Goal: Task Accomplishment & Management: Use online tool/utility

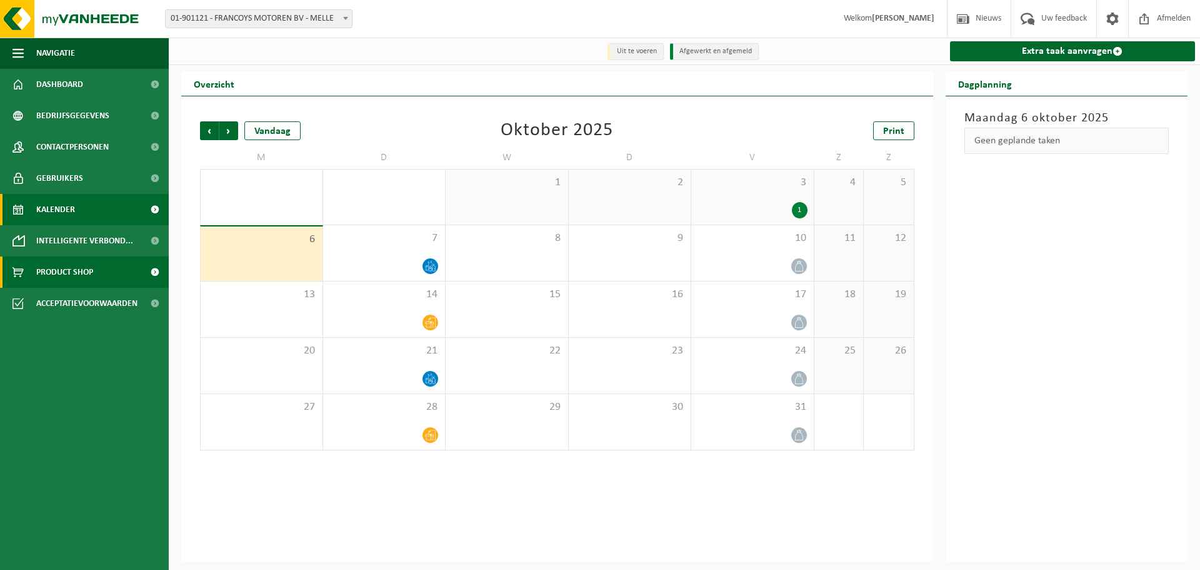
click at [6, 273] on link "Product Shop" at bounding box center [84, 271] width 169 height 31
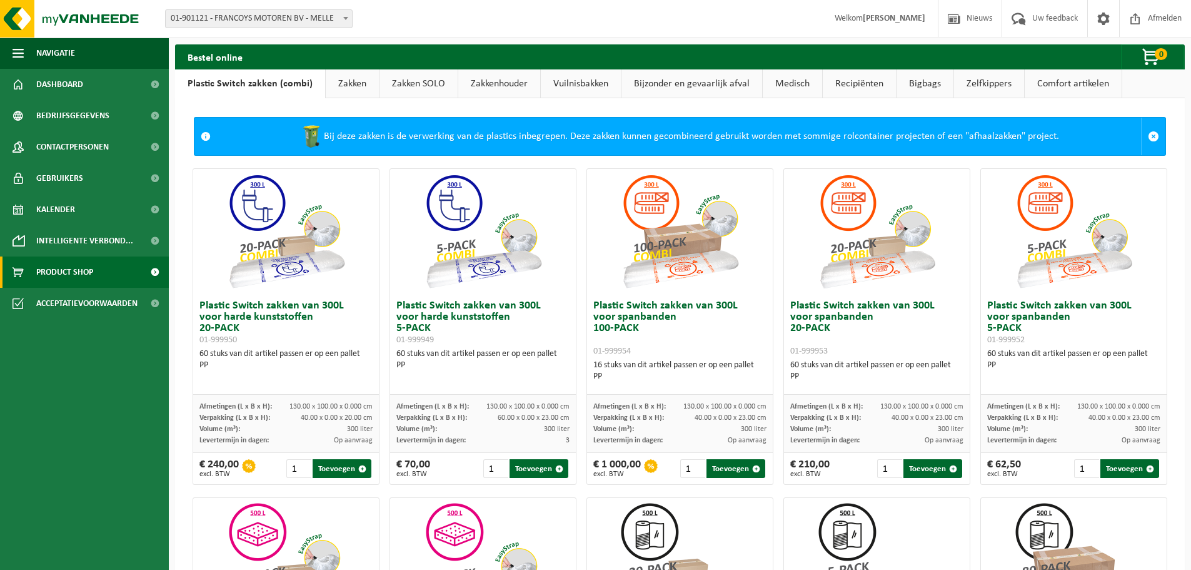
click at [659, 91] on link "Bijzonder en gevaarlijk afval" at bounding box center [691, 83] width 141 height 29
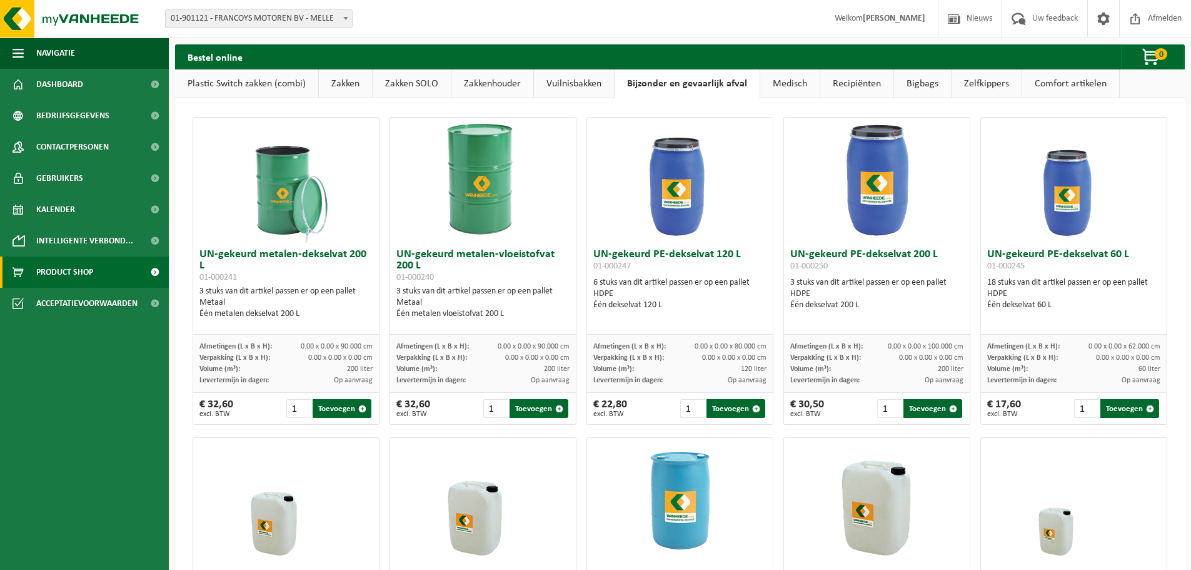
click at [848, 85] on link "Recipiënten" at bounding box center [856, 83] width 73 height 29
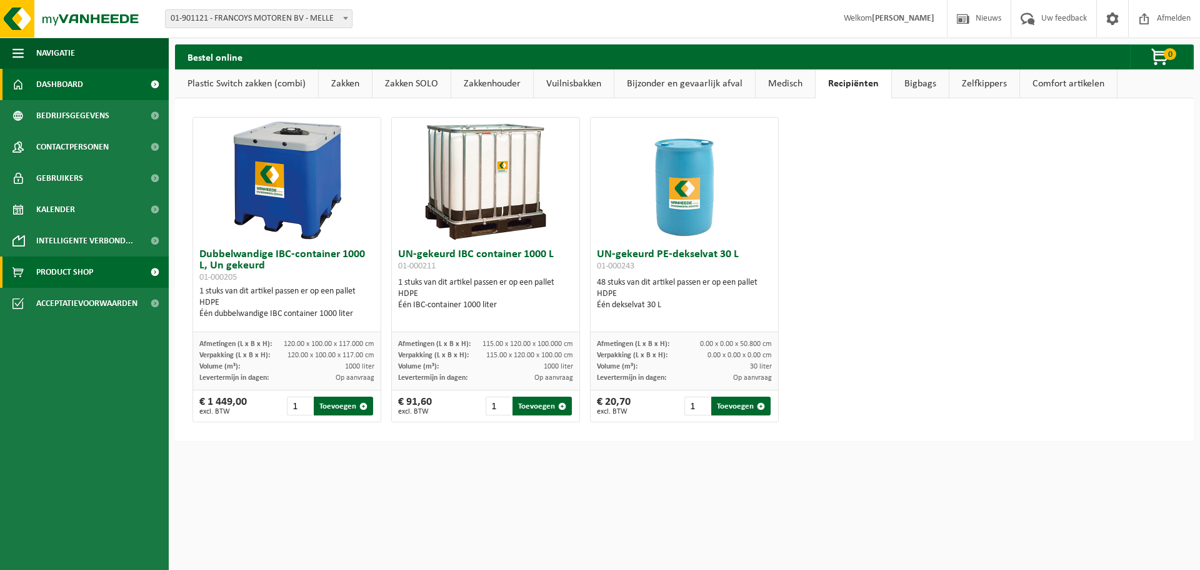
click at [78, 77] on span "Dashboard" at bounding box center [59, 84] width 47 height 31
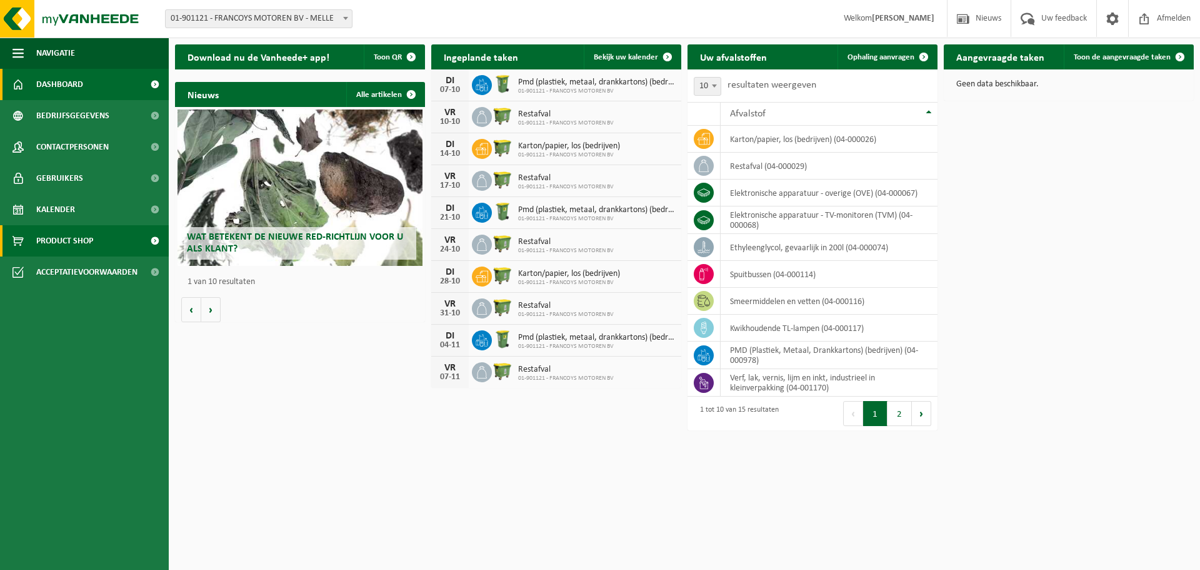
click at [77, 244] on span "Product Shop" at bounding box center [64, 240] width 57 height 31
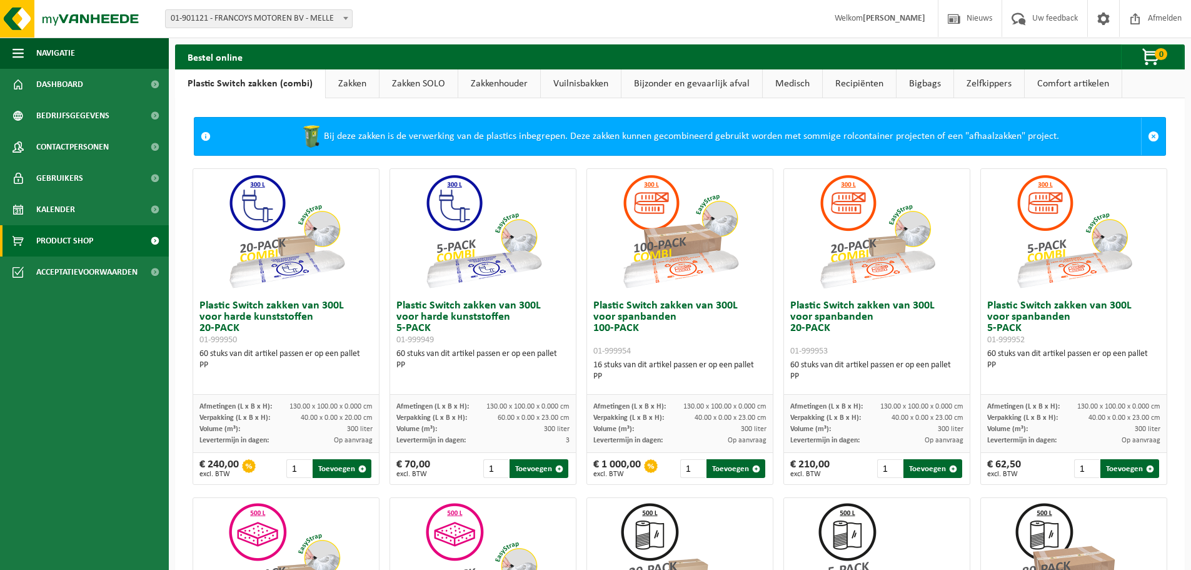
click at [349, 89] on link "Zakken" at bounding box center [352, 83] width 53 height 29
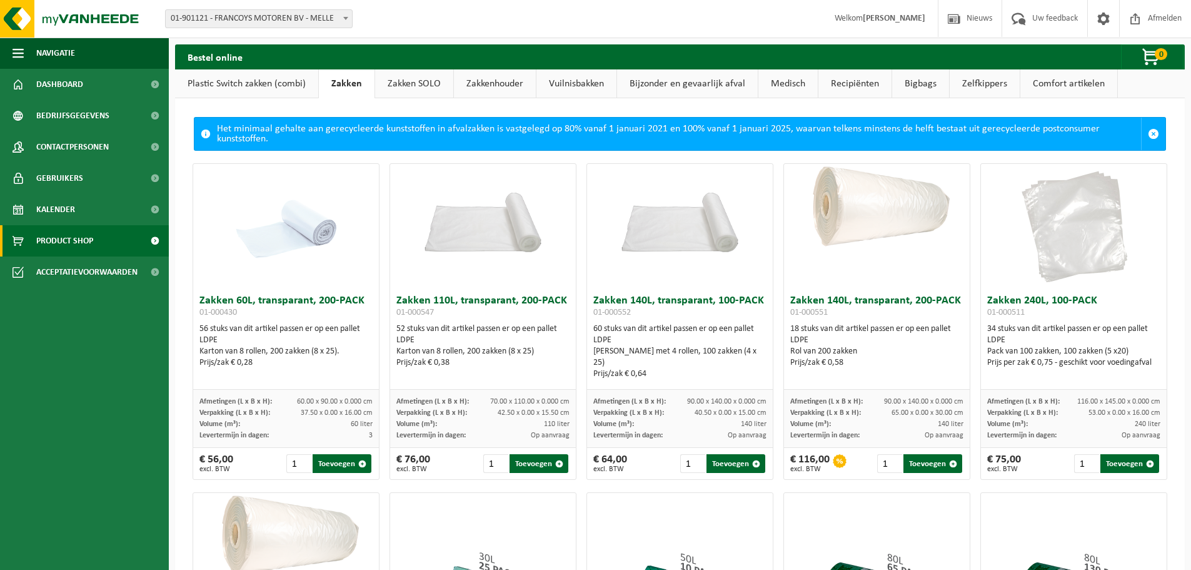
click at [503, 80] on link "Zakkenhouder" at bounding box center [495, 83] width 82 height 29
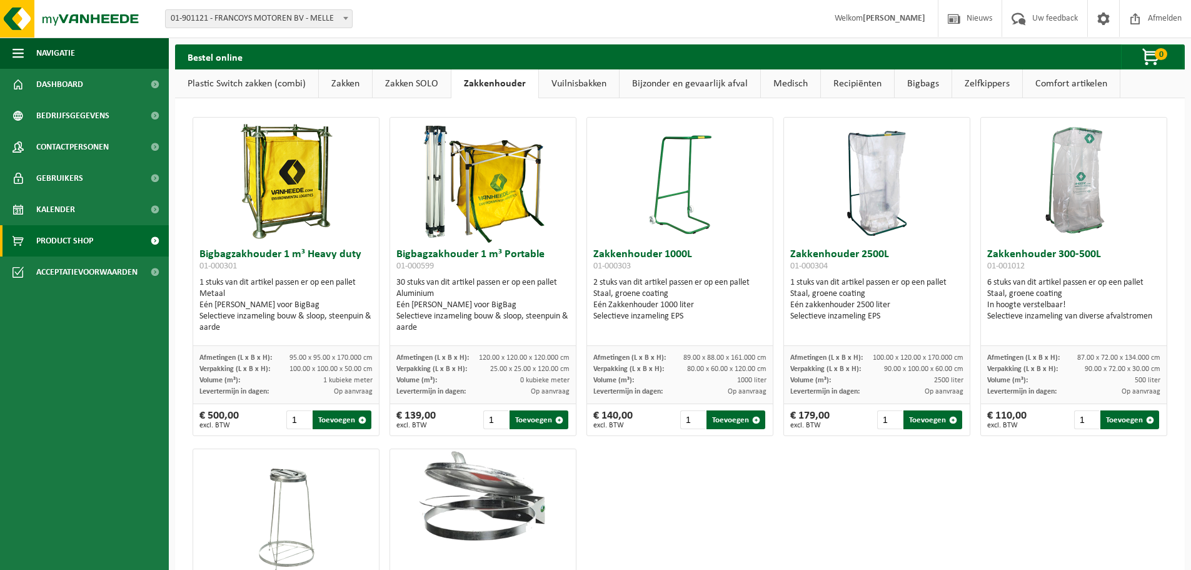
click at [571, 81] on link "Vuilnisbakken" at bounding box center [579, 83] width 80 height 29
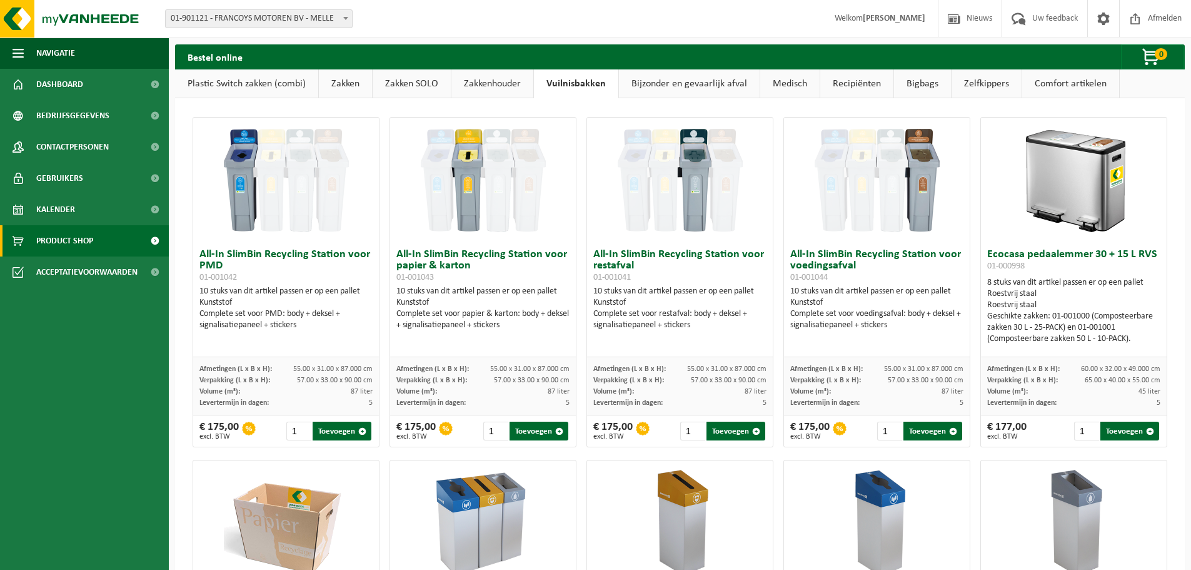
click at [640, 79] on link "Bijzonder en gevaarlijk afval" at bounding box center [689, 83] width 141 height 29
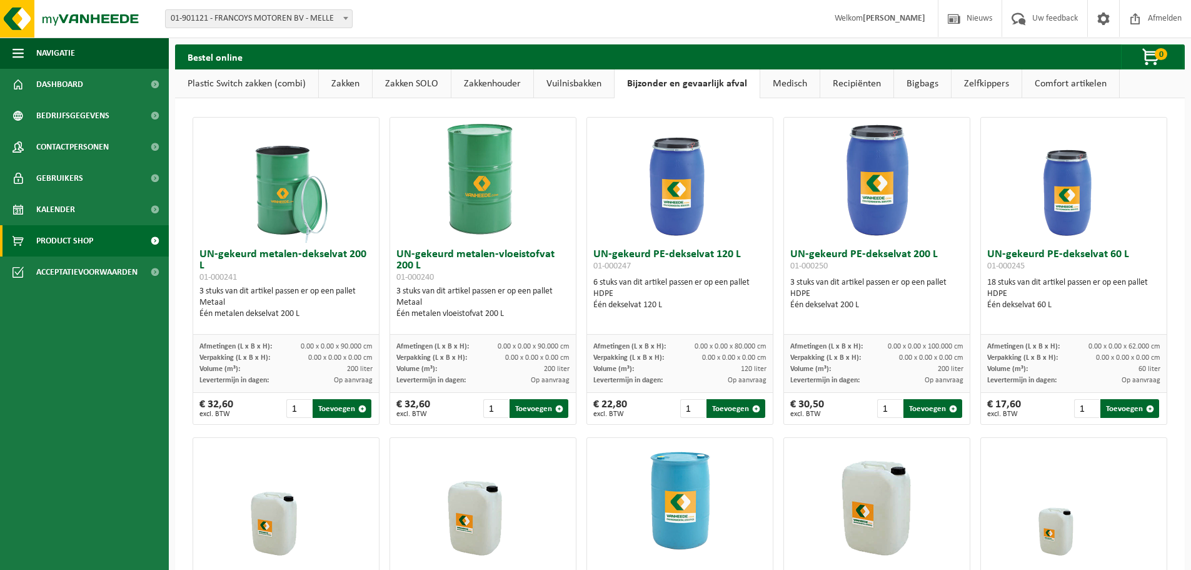
click at [804, 79] on link "Medisch" at bounding box center [789, 83] width 59 height 29
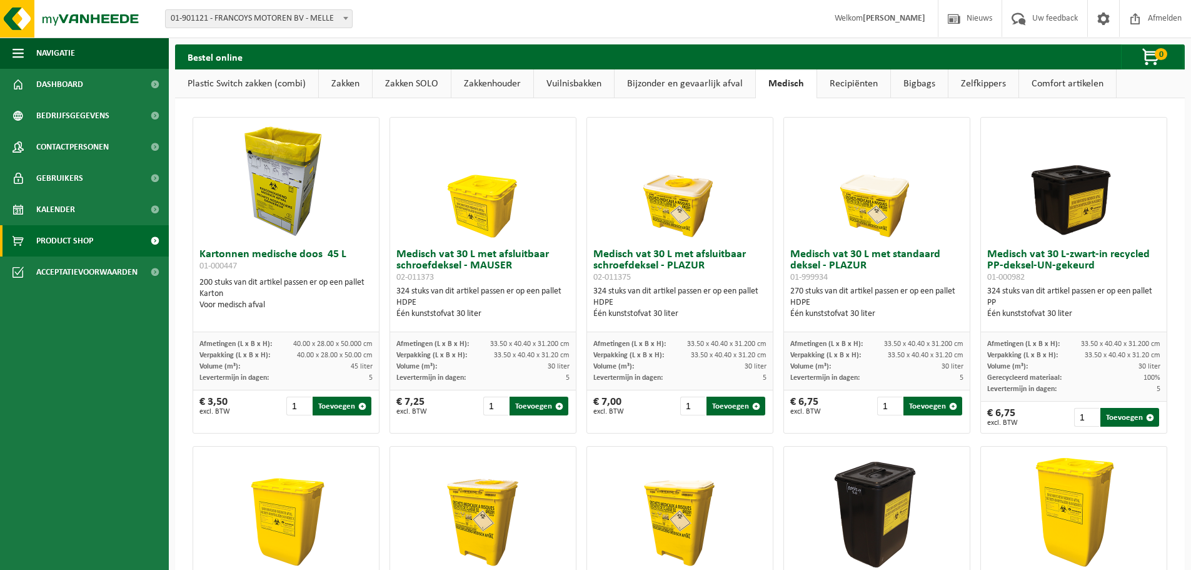
click at [837, 86] on link "Recipiënten" at bounding box center [853, 83] width 73 height 29
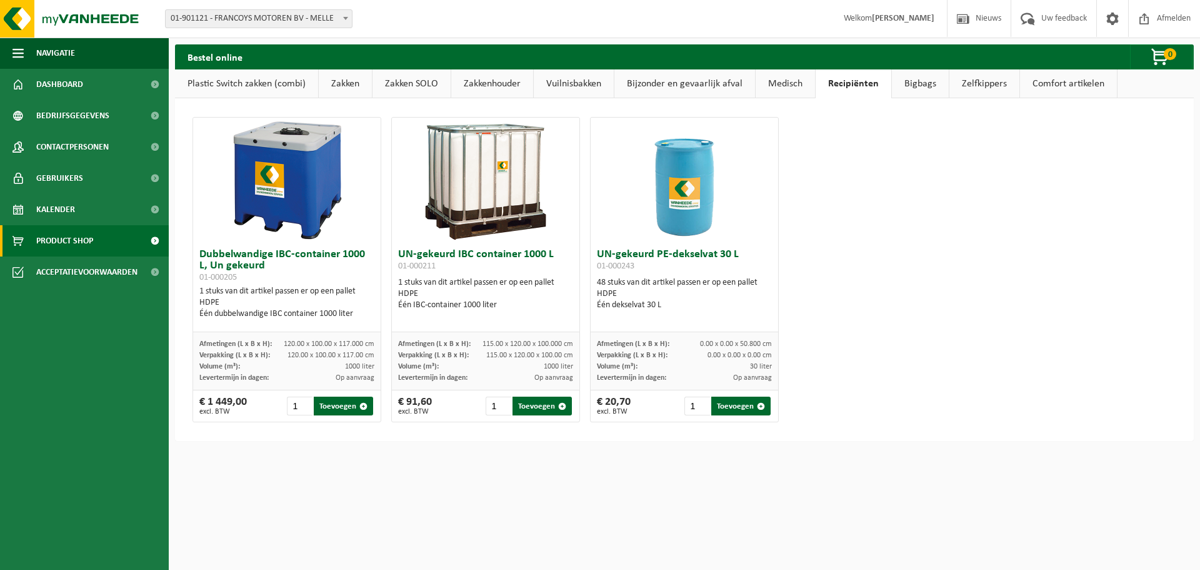
click at [920, 89] on link "Bigbags" at bounding box center [920, 83] width 57 height 29
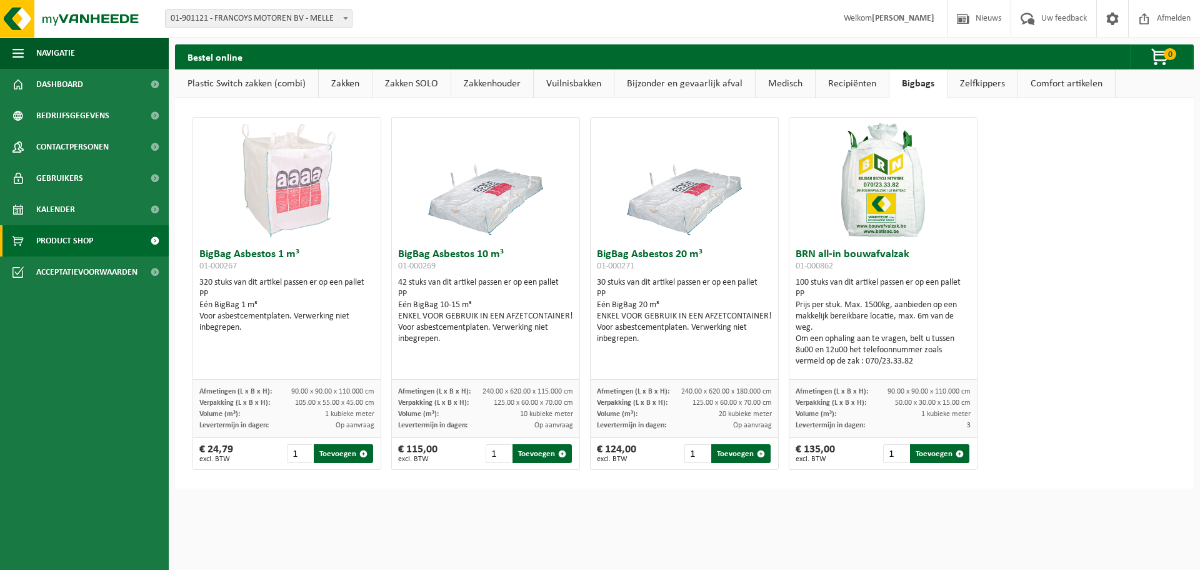
click at [1058, 88] on link "Comfort artikelen" at bounding box center [1066, 83] width 97 height 29
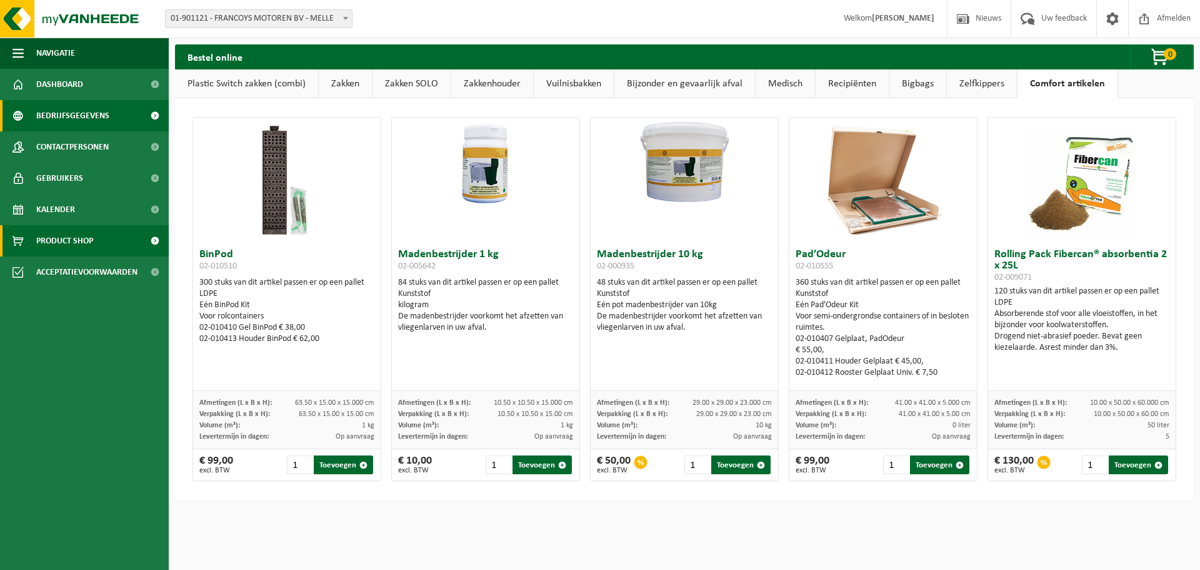
click at [72, 112] on span "Bedrijfsgegevens" at bounding box center [72, 115] width 73 height 31
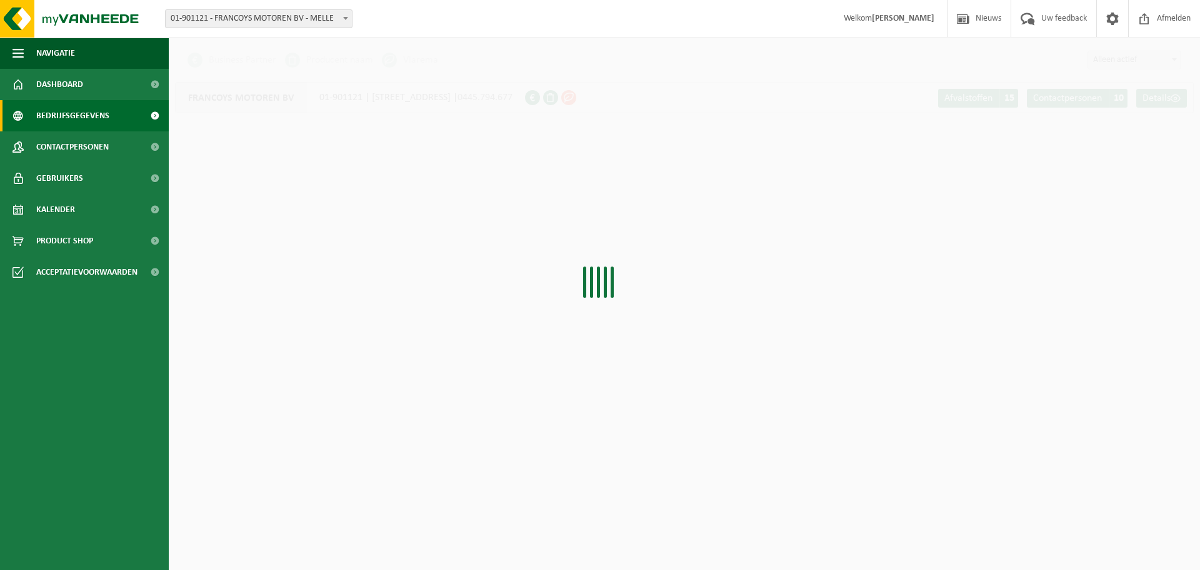
click at [59, 84] on span "Dashboard" at bounding box center [59, 84] width 47 height 31
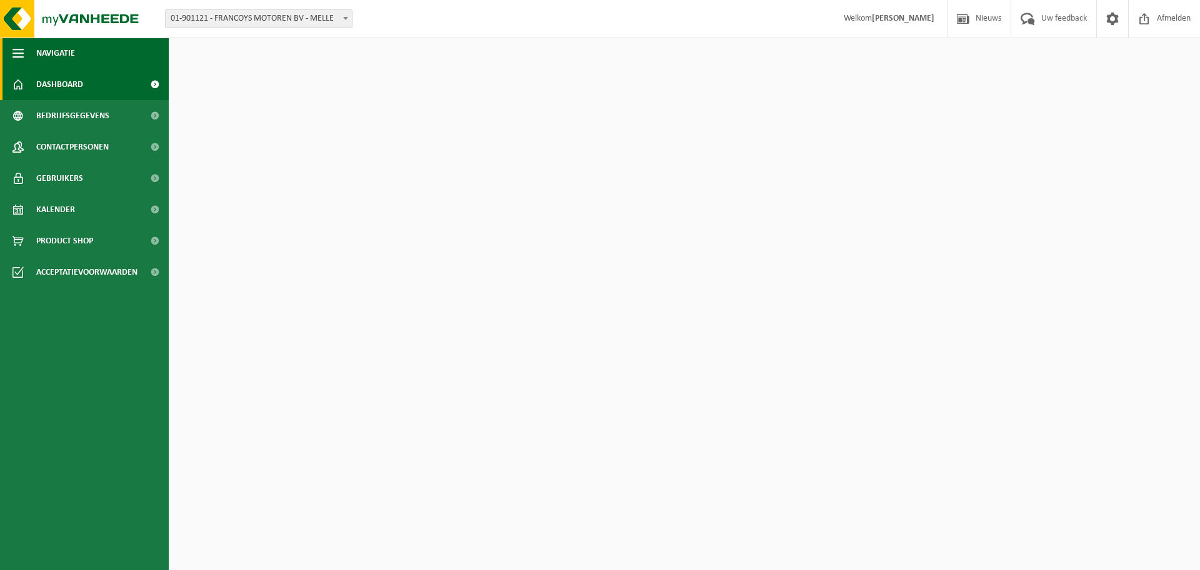
click at [16, 57] on span "button" at bounding box center [18, 53] width 11 height 31
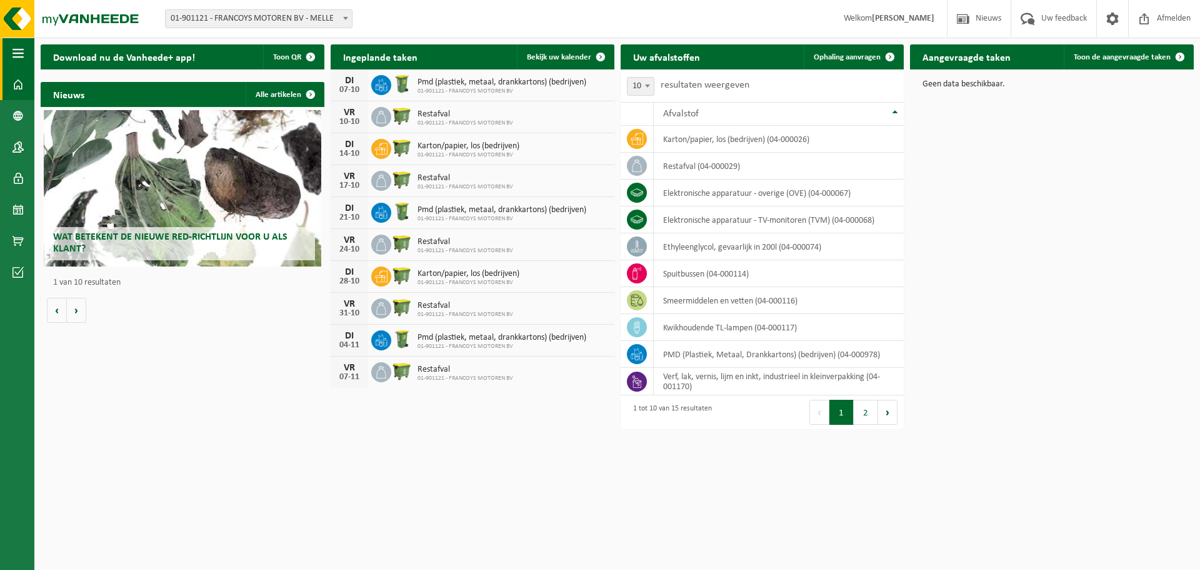
click at [16, 57] on span "button" at bounding box center [18, 53] width 11 height 31
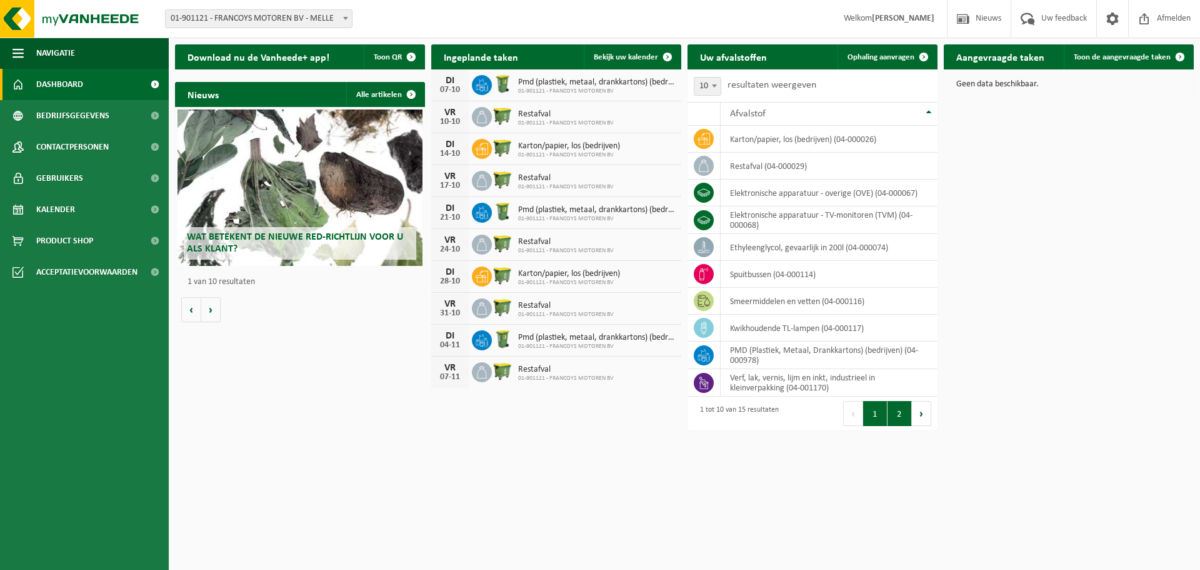
click at [900, 416] on button "2" at bounding box center [900, 413] width 24 height 25
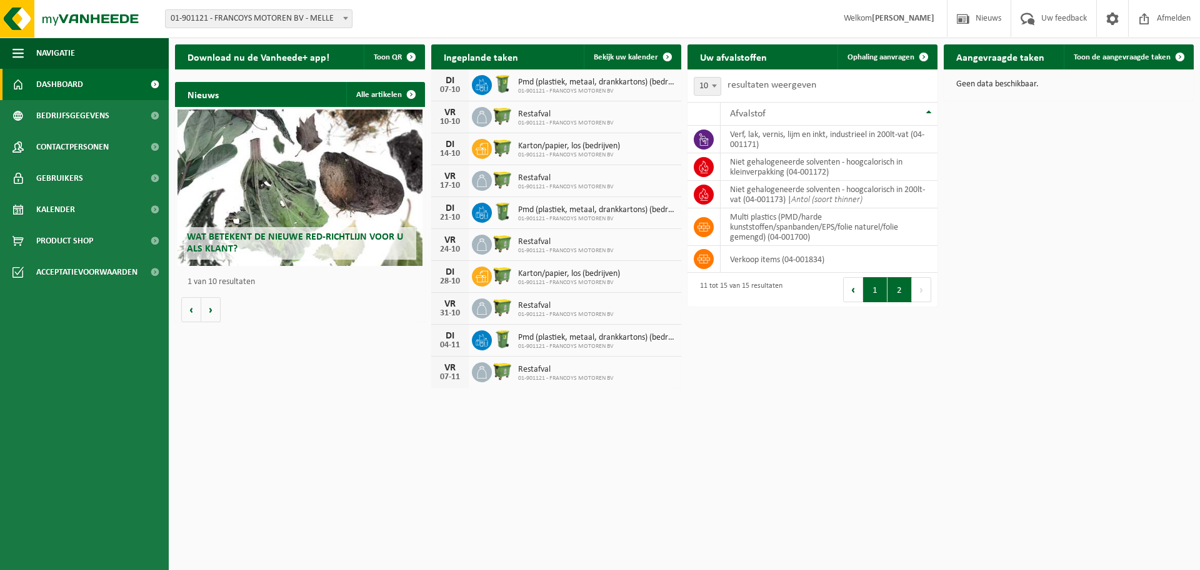
click at [876, 291] on button "1" at bounding box center [875, 289] width 24 height 25
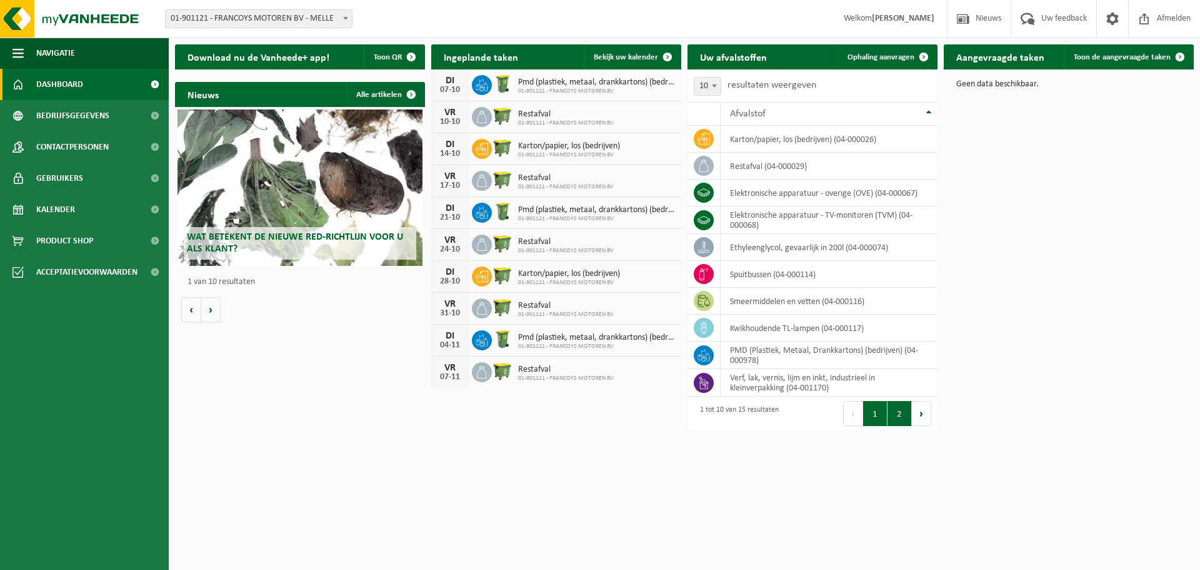
click at [903, 416] on button "2" at bounding box center [900, 413] width 24 height 25
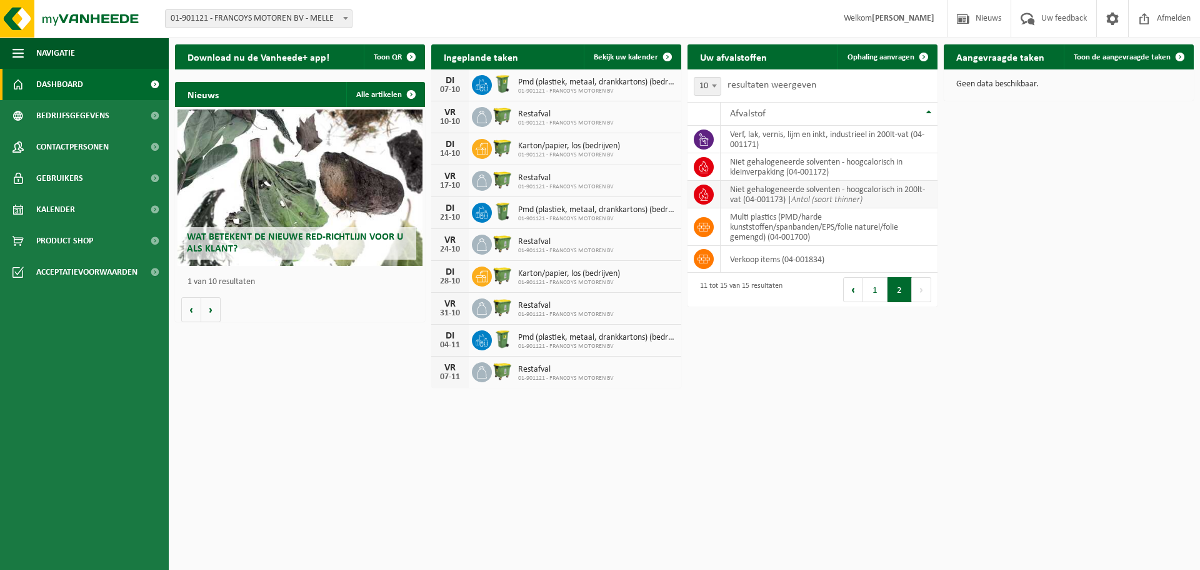
click at [738, 197] on td "niet gehalogeneerde solventen - hoogcalorisch in 200lt-vat (04-001173) | Antol …" at bounding box center [829, 195] width 217 height 28
click at [704, 195] on icon at bounding box center [704, 194] width 13 height 13
click at [808, 201] on icon "Antol (soort thinner)" at bounding box center [826, 199] width 71 height 9
click at [699, 193] on icon at bounding box center [704, 194] width 13 height 13
click at [706, 194] on icon at bounding box center [704, 194] width 9 height 13
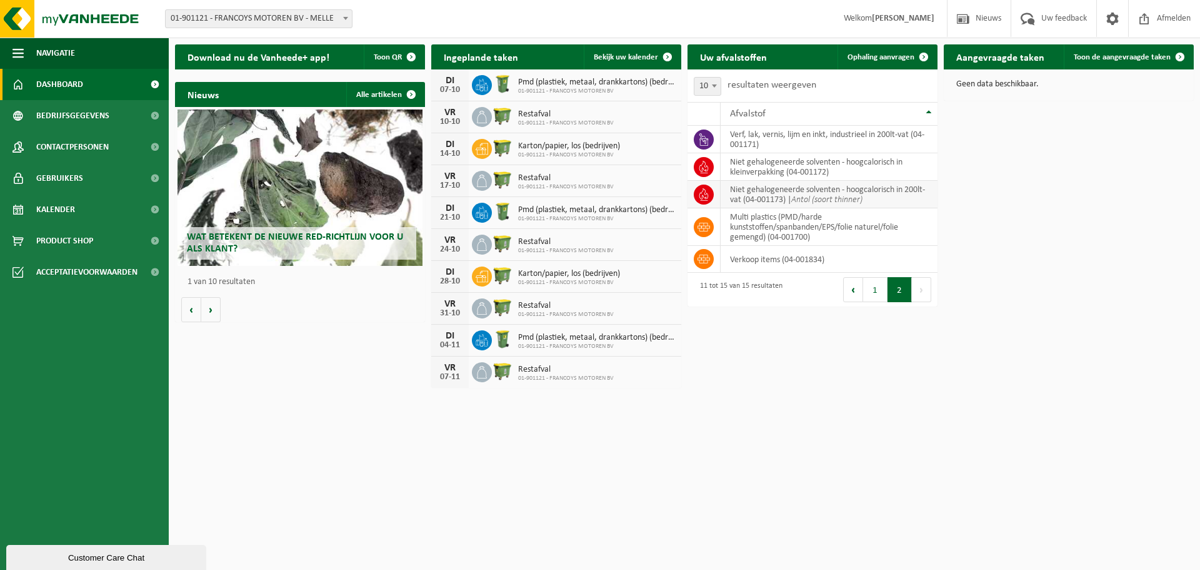
click at [742, 197] on td "niet gehalogeneerde solventen - hoogcalorisch in 200lt-vat (04-001173) | Antol …" at bounding box center [829, 195] width 217 height 28
click at [743, 197] on td "niet gehalogeneerde solventen - hoogcalorisch in 200lt-vat (04-001173) | Antol …" at bounding box center [829, 195] width 217 height 28
click at [880, 58] on span "Ophaling aanvragen" at bounding box center [881, 57] width 67 height 8
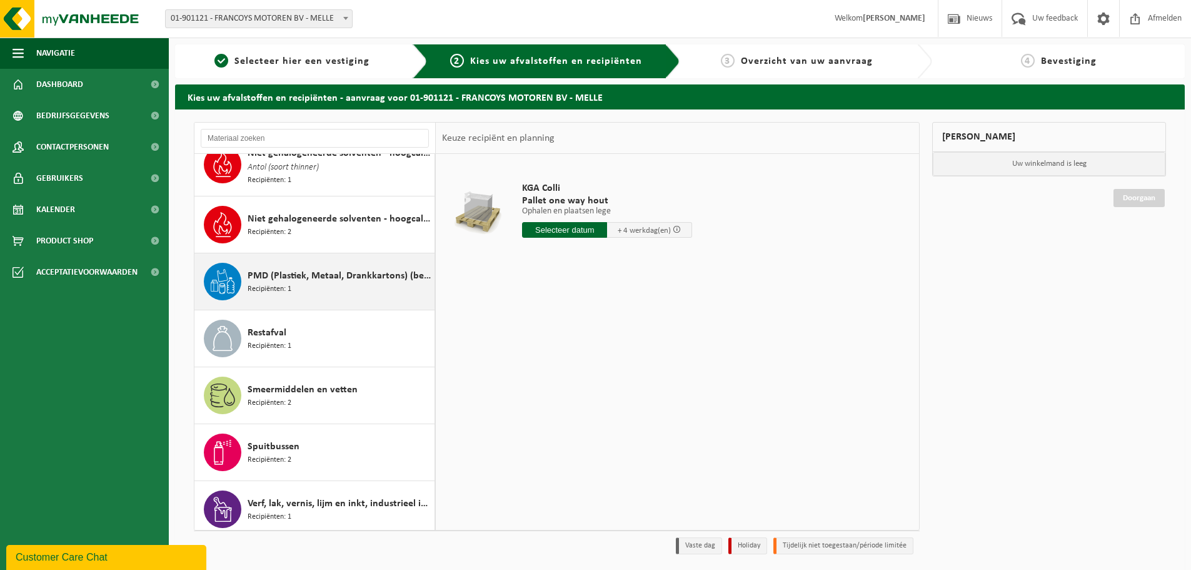
scroll to position [296, 0]
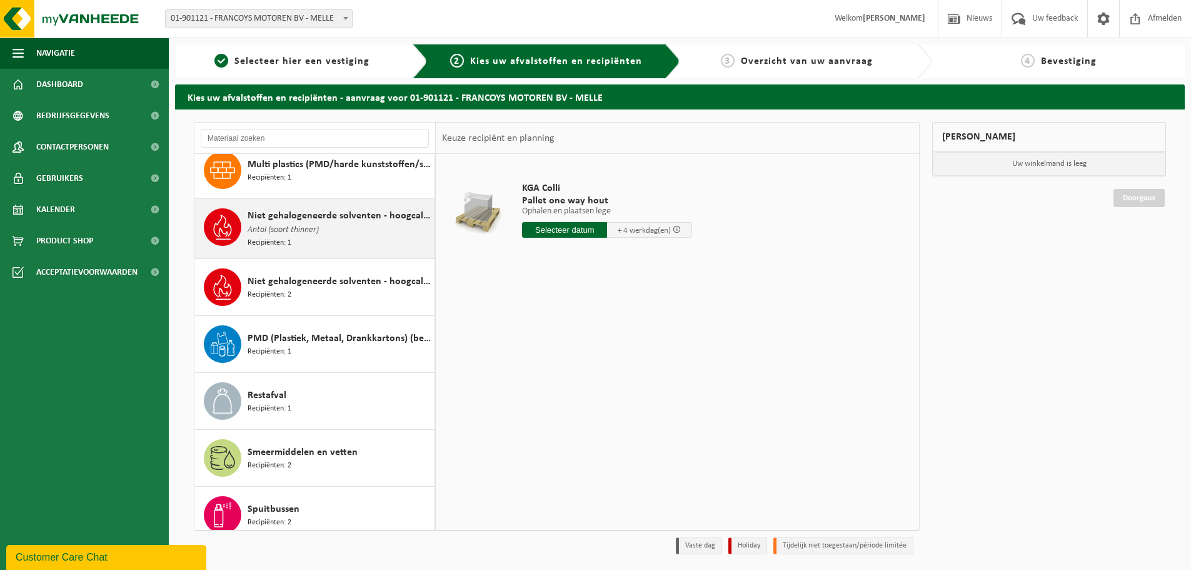
click at [329, 216] on span "Niet gehalogeneerde solventen - hoogcalorisch in 200lt-vat" at bounding box center [340, 215] width 184 height 15
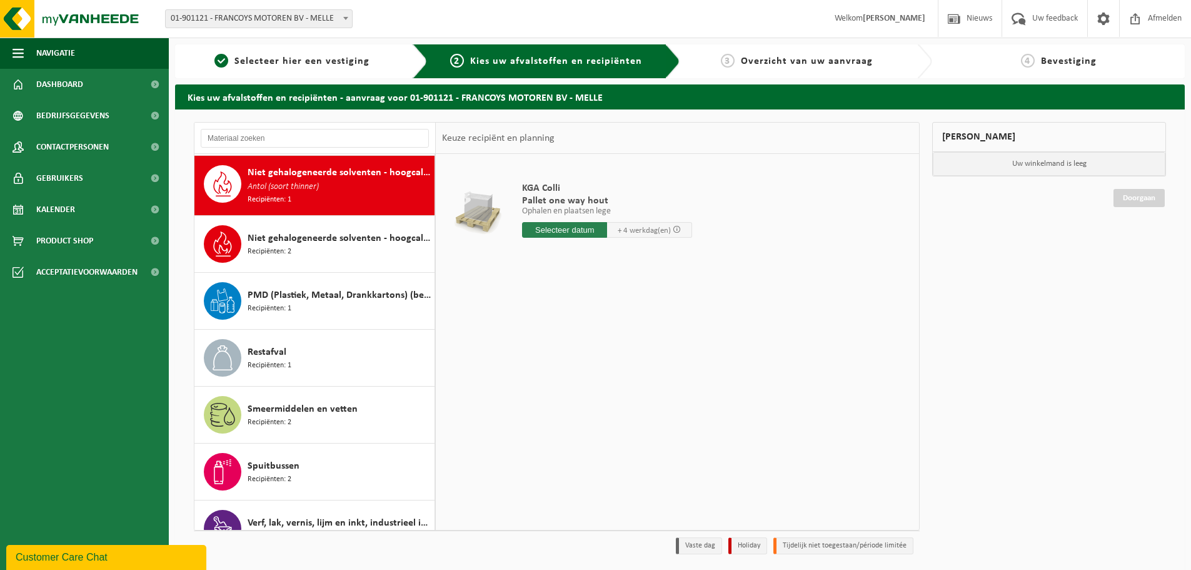
scroll to position [341, 0]
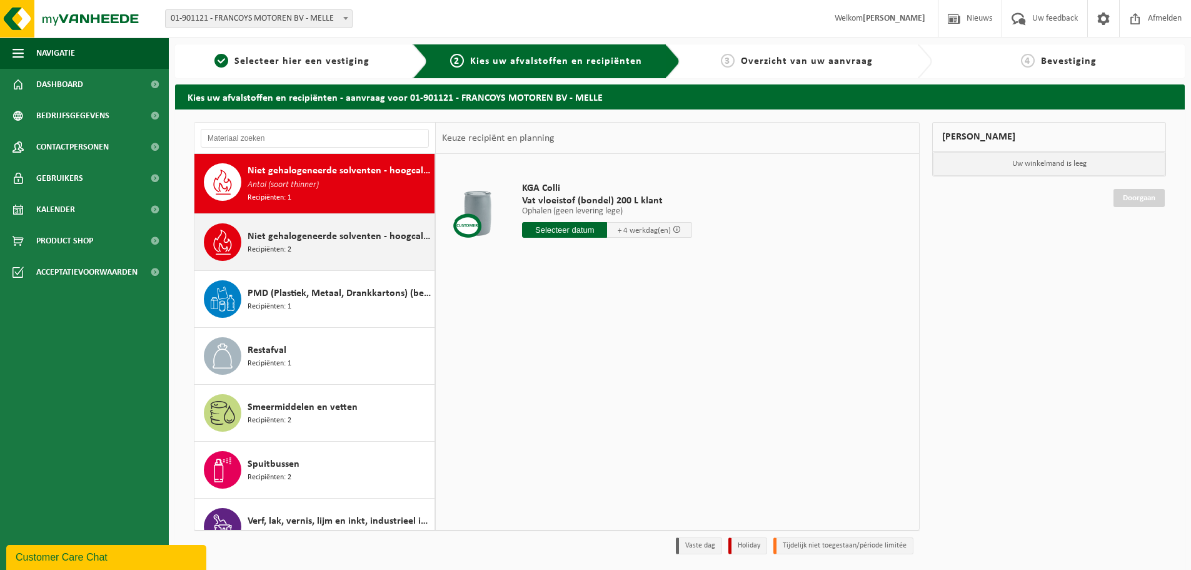
click at [368, 245] on div "Niet gehalogeneerde solventen - hoogcalorisch in kleinverpakking Recipiënten: 2" at bounding box center [340, 242] width 184 height 38
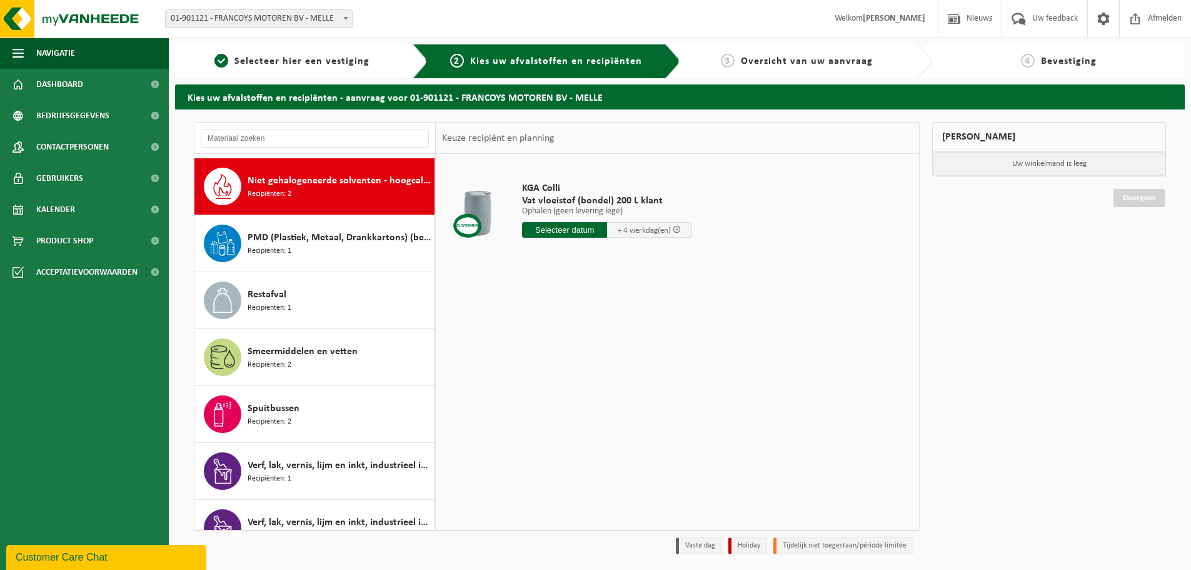
scroll to position [399, 0]
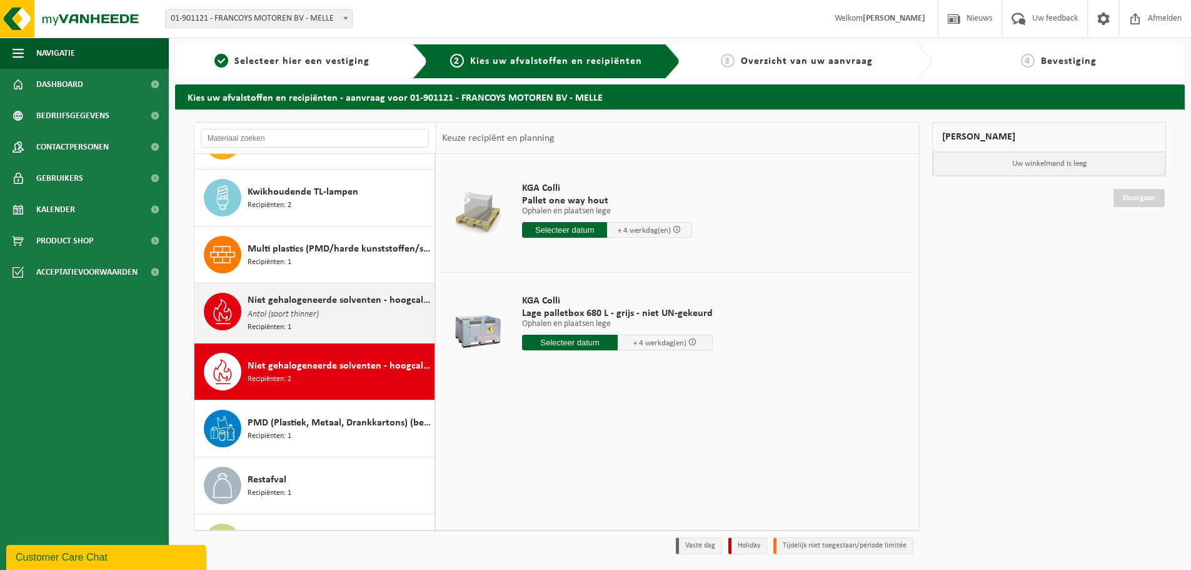
click at [318, 304] on span "Niet gehalogeneerde solventen - hoogcalorisch in 200lt-vat" at bounding box center [340, 300] width 184 height 15
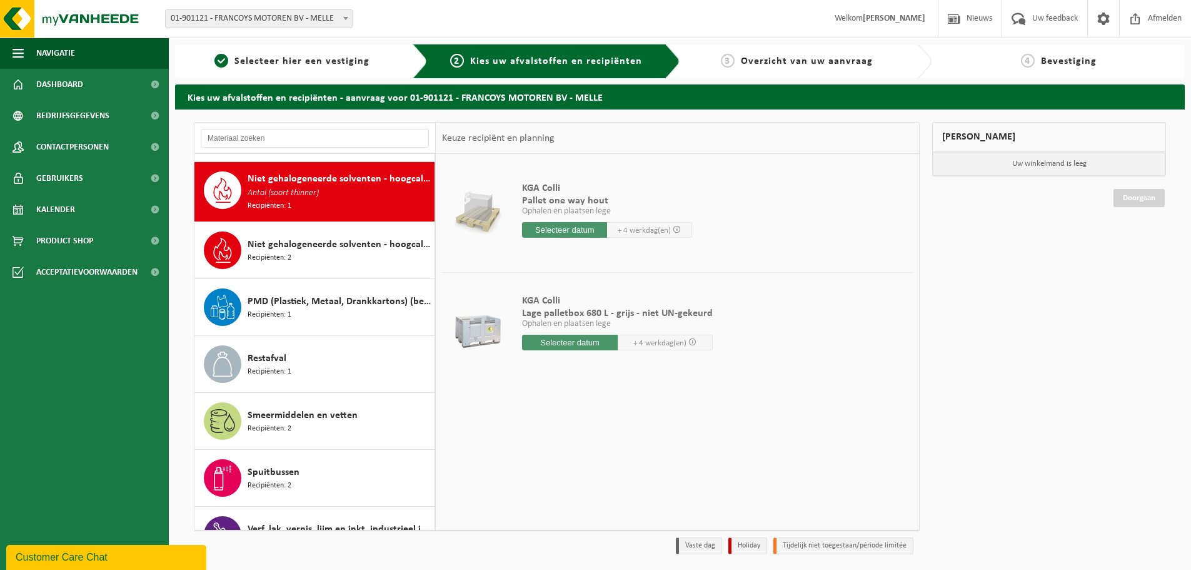
scroll to position [341, 0]
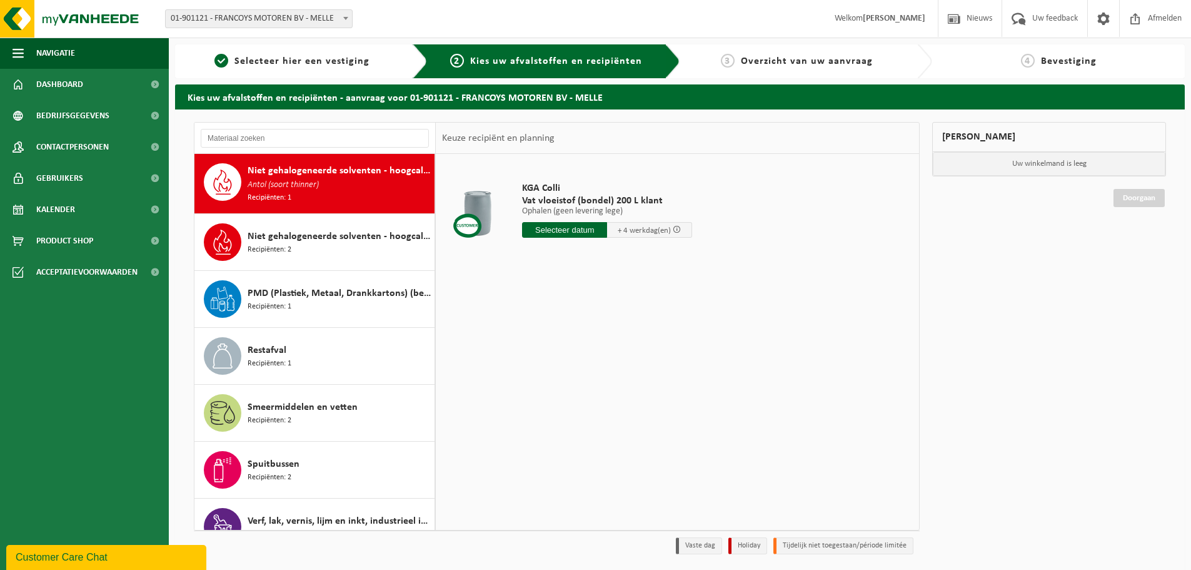
click at [580, 230] on input "text" at bounding box center [564, 230] width 85 height 16
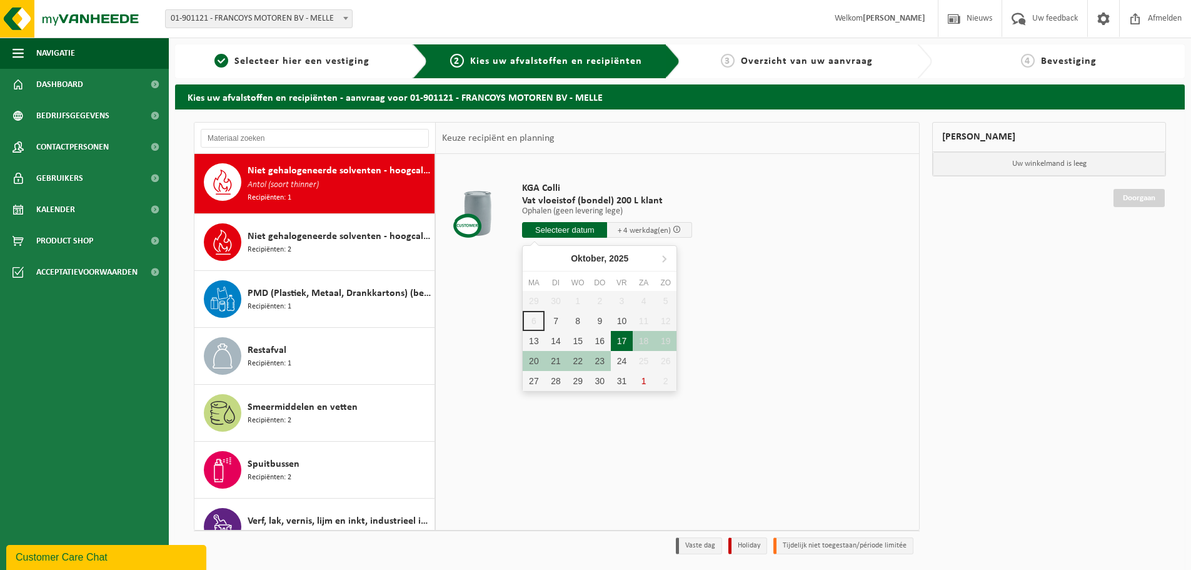
click at [620, 334] on div "17" at bounding box center [622, 341] width 22 height 20
type input "Van 2025-10-17"
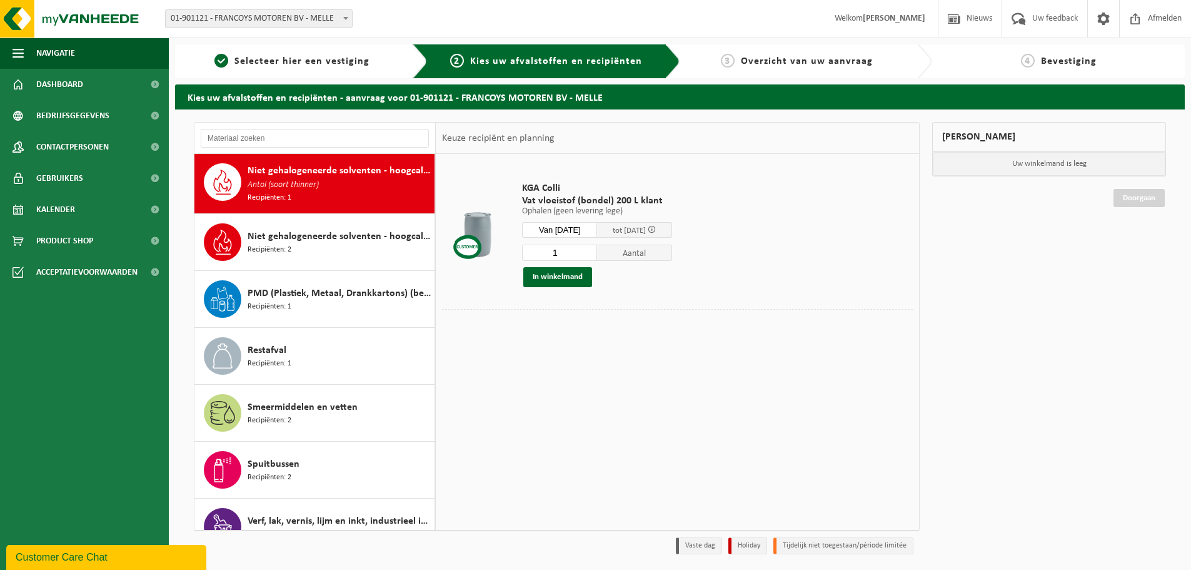
click at [581, 257] on input "1" at bounding box center [559, 252] width 75 height 16
click at [597, 251] on input "2" at bounding box center [559, 252] width 75 height 16
click at [597, 251] on input "3" at bounding box center [559, 252] width 75 height 16
click at [597, 251] on input "4" at bounding box center [559, 252] width 75 height 16
click at [597, 251] on input "5" at bounding box center [559, 252] width 75 height 16
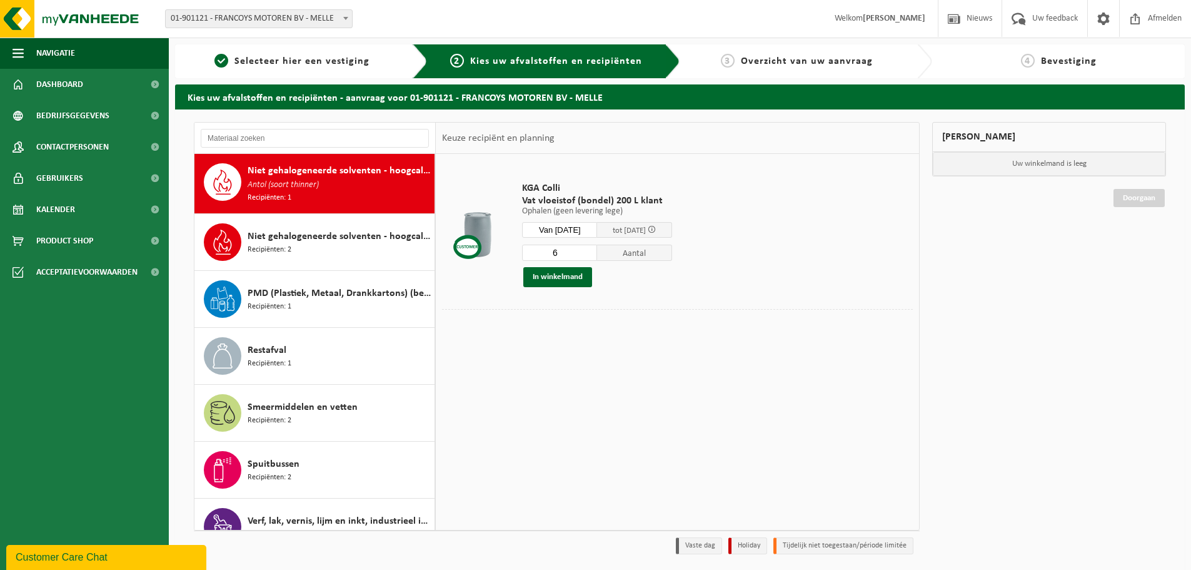
type input "6"
click at [597, 251] on input "6" at bounding box center [559, 252] width 75 height 16
click at [560, 279] on button "In winkelmand" at bounding box center [557, 277] width 69 height 20
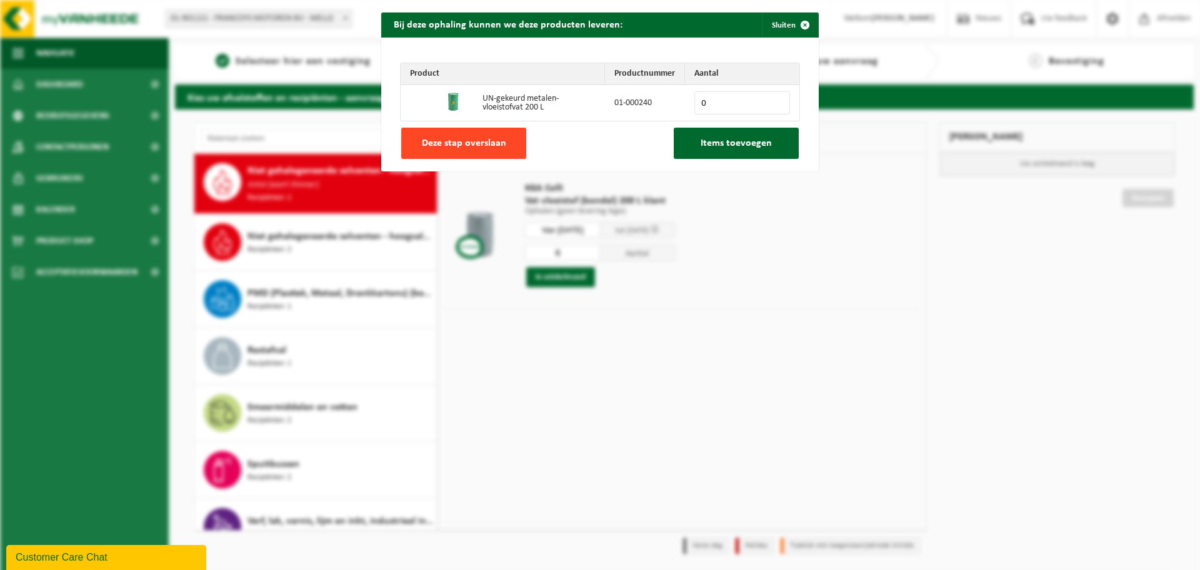
click at [494, 143] on span "Deze stap overslaan" at bounding box center [464, 143] width 84 height 10
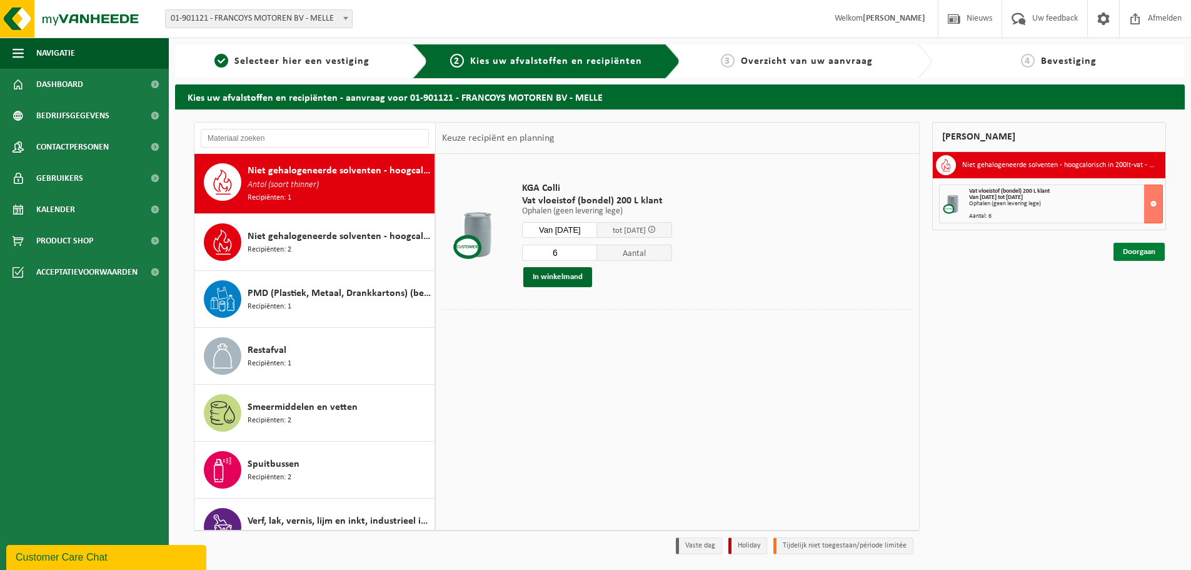
click at [1129, 252] on link "Doorgaan" at bounding box center [1138, 252] width 51 height 18
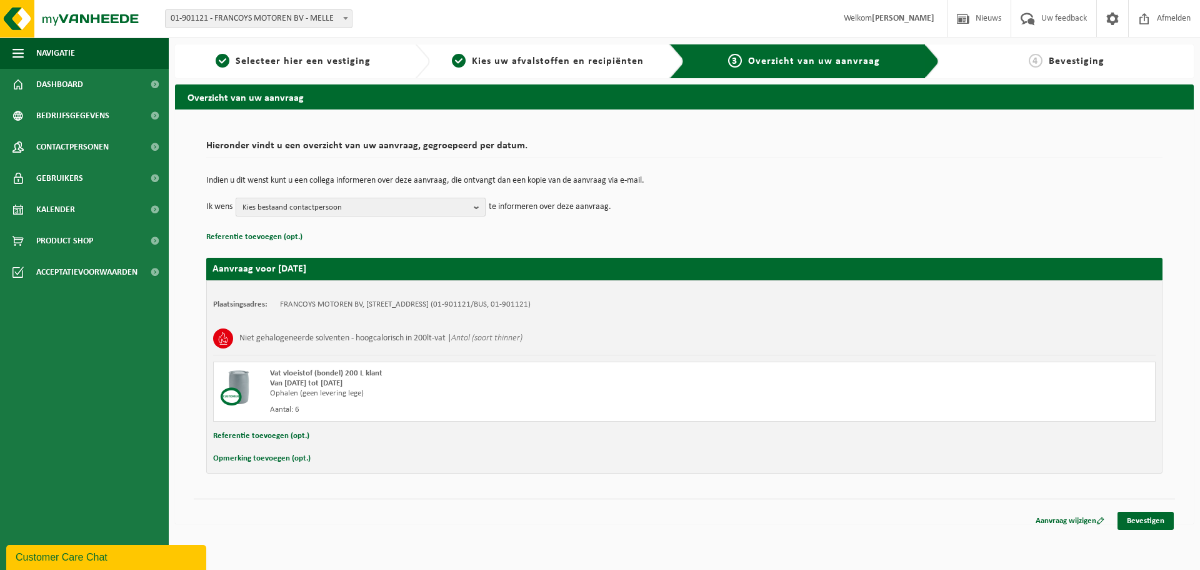
click at [323, 215] on span "Kies bestaand contactpersoon" at bounding box center [356, 207] width 226 height 19
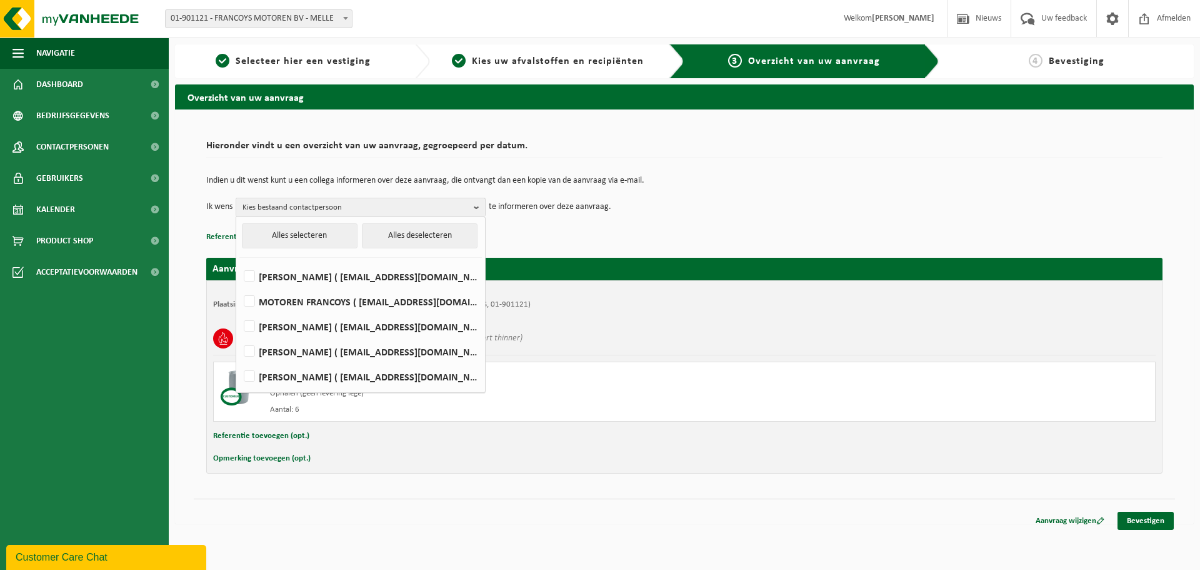
drag, startPoint x: 774, startPoint y: 409, endPoint x: 768, endPoint y: 395, distance: 15.1
click at [773, 404] on div "Vat vloeistof (bondel) 200 L klant Van 2025-10-17 tot 2025-10-23 Ophalen (geen …" at bounding box center [684, 391] width 943 height 60
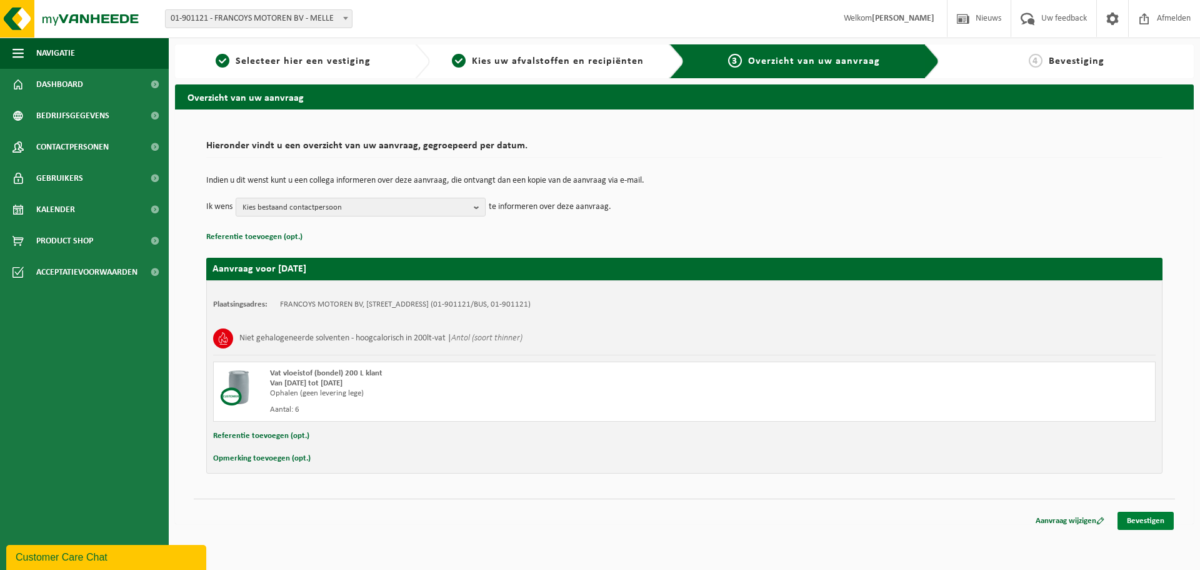
click at [1144, 522] on link "Bevestigen" at bounding box center [1146, 520] width 56 height 18
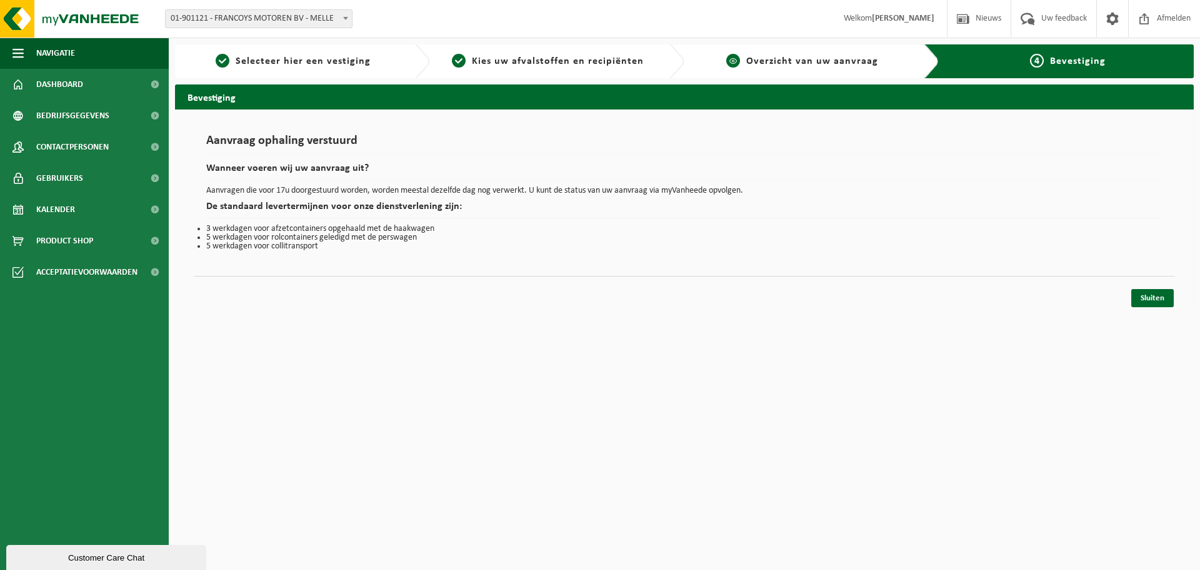
click at [806, 56] on span "Overzicht van uw aanvraag" at bounding box center [812, 61] width 132 height 10
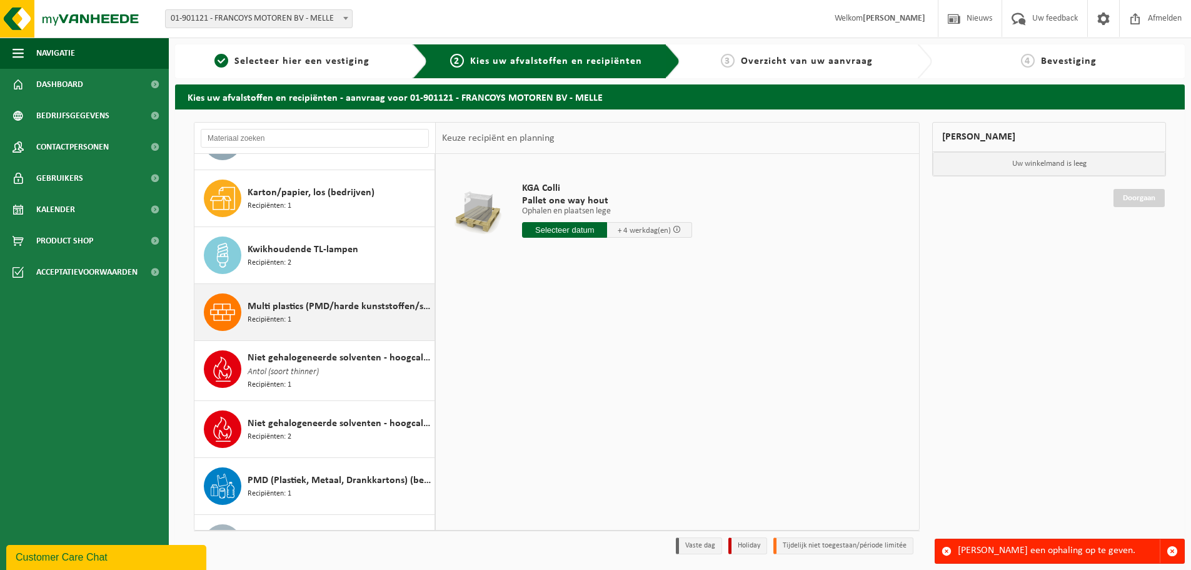
scroll to position [188, 0]
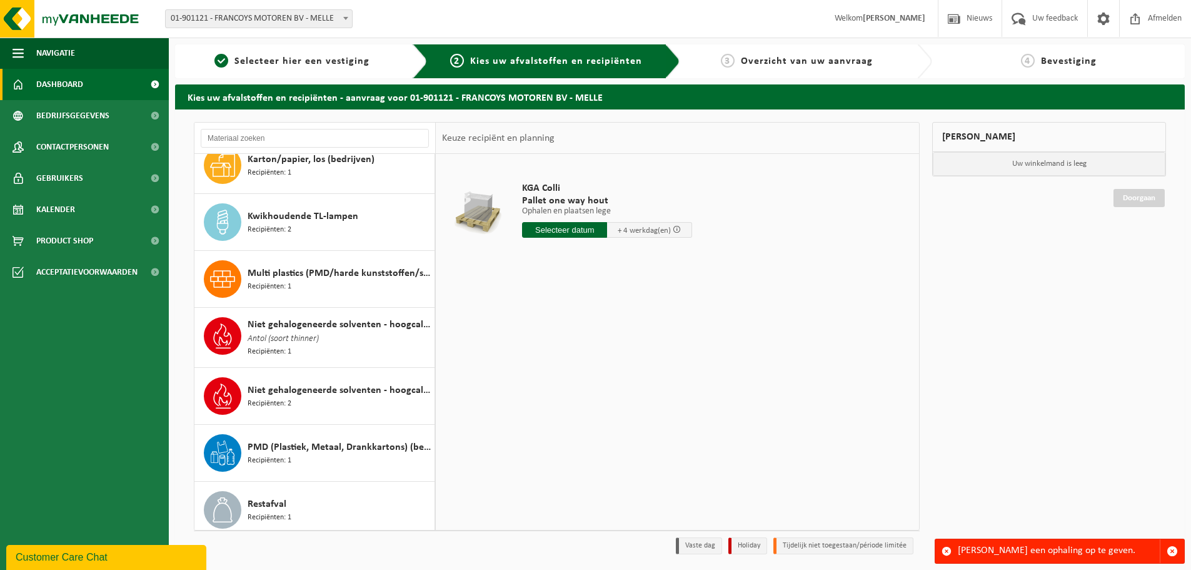
click at [64, 88] on span "Dashboard" at bounding box center [59, 84] width 47 height 31
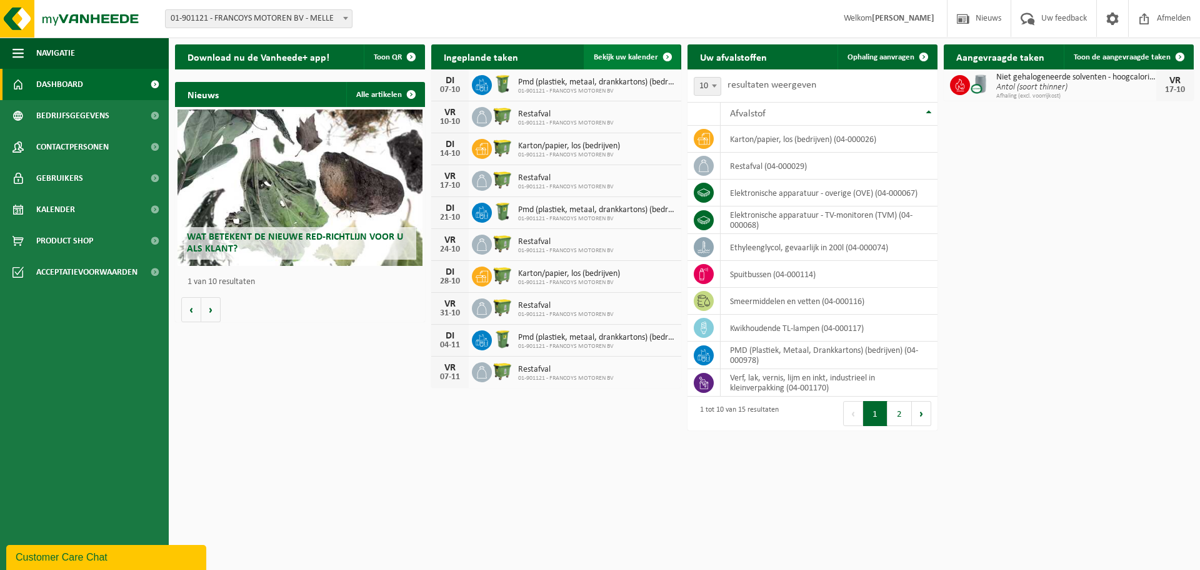
click at [630, 58] on span "Bekijk uw kalender" at bounding box center [626, 57] width 64 height 8
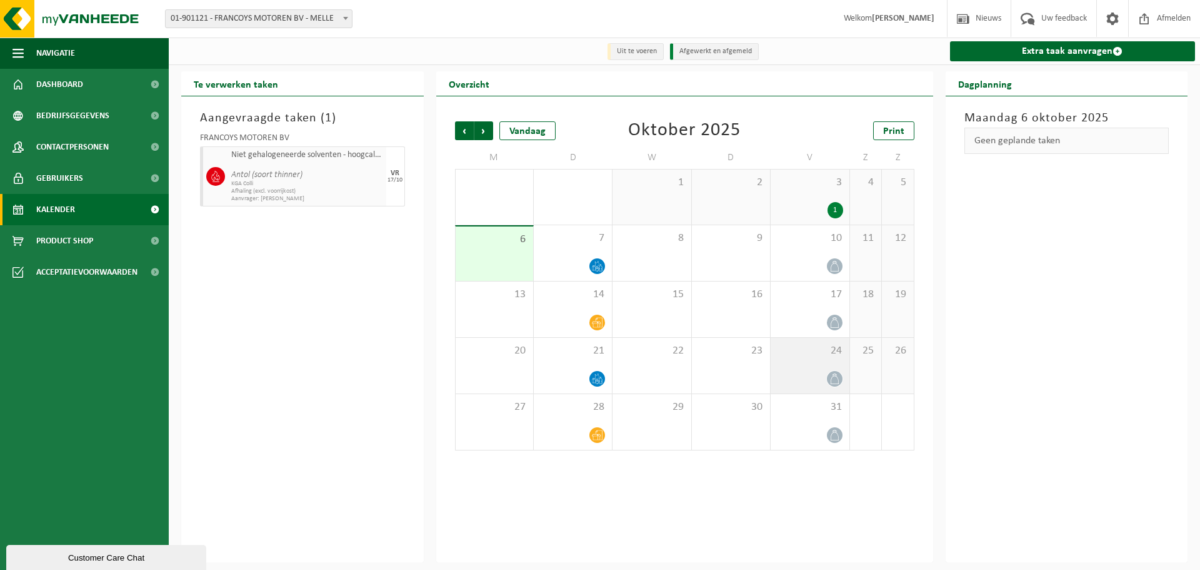
click at [836, 379] on icon at bounding box center [835, 378] width 11 height 11
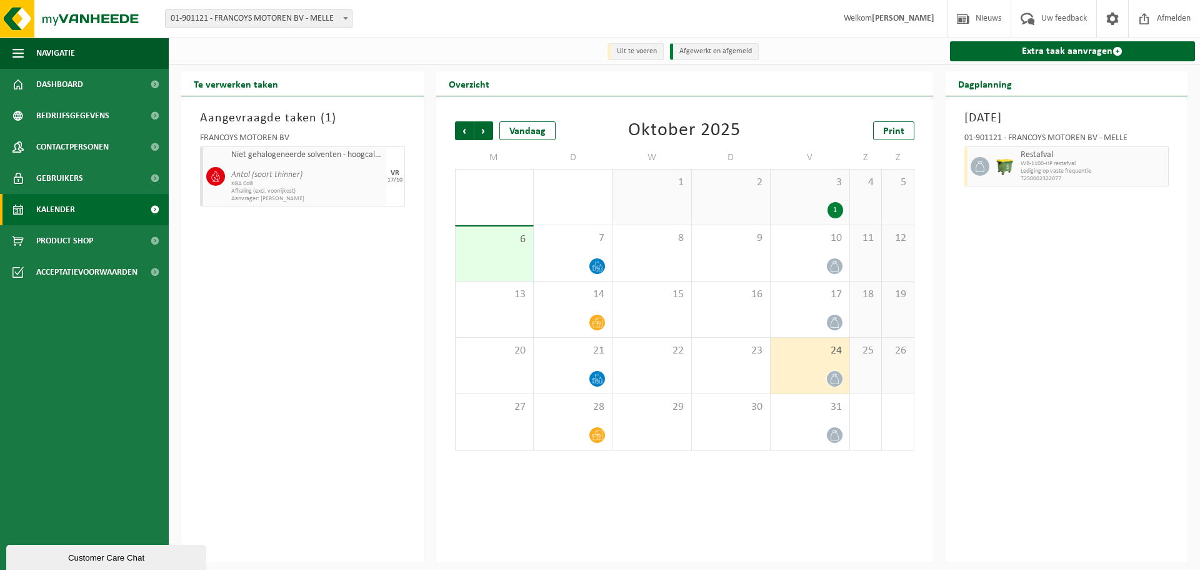
click at [302, 193] on span "Afhaling (excl. voorrijkost)" at bounding box center [307, 192] width 152 height 8
click at [306, 162] on span "Antol (soort thinner)" at bounding box center [307, 170] width 152 height 20
click at [813, 311] on div "17" at bounding box center [810, 309] width 78 height 56
